Goal: Information Seeking & Learning: Check status

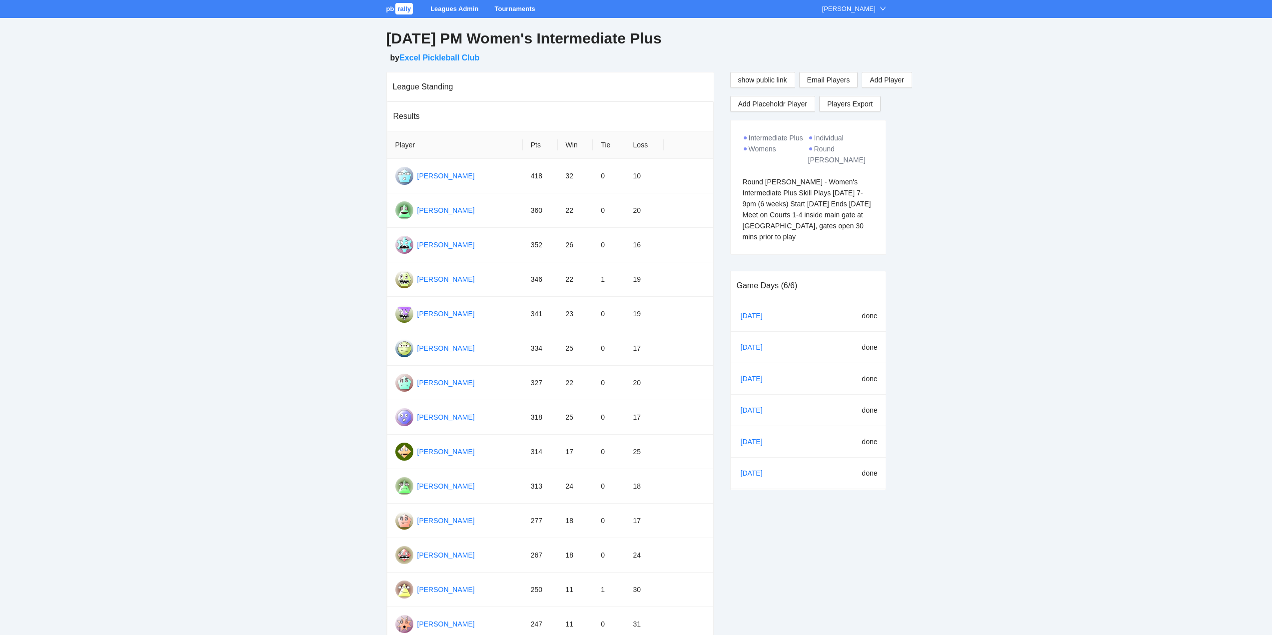
click at [444, 5] on link "Leagues Admin" at bounding box center [454, 8] width 48 height 7
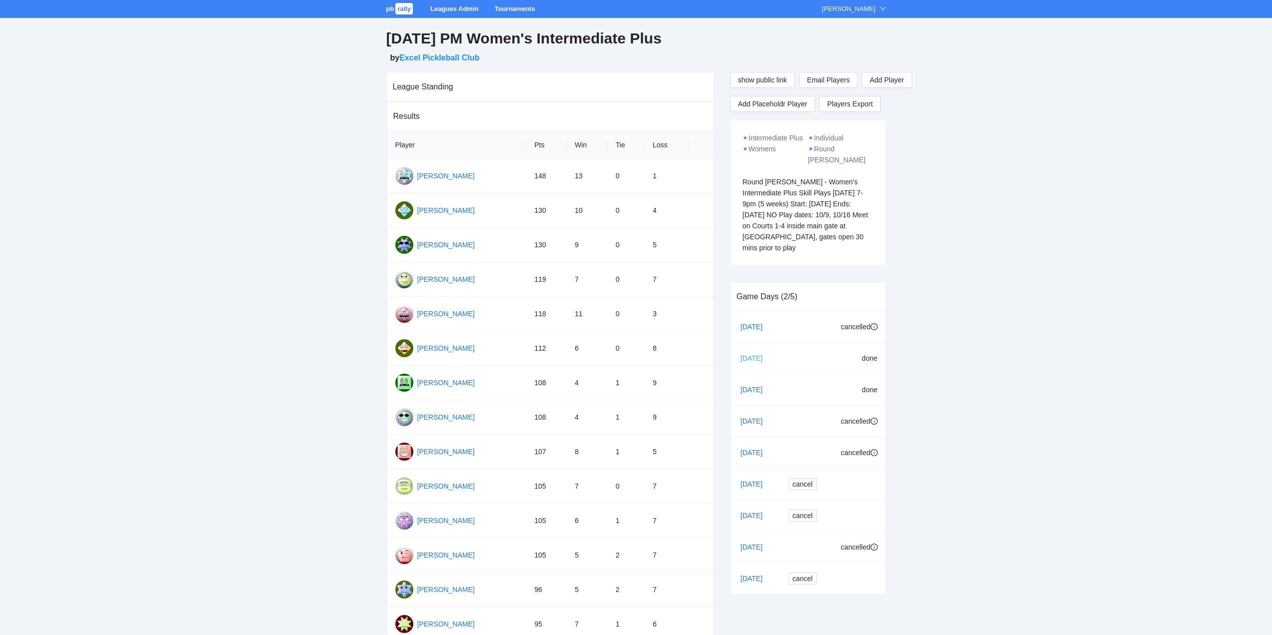
click at [748, 351] on link "[DATE]" at bounding box center [756, 358] width 34 height 15
click at [746, 382] on link "[DATE]" at bounding box center [756, 389] width 34 height 15
click at [509, 6] on link "Tournaments" at bounding box center [514, 8] width 40 height 7
